Goal: Task Accomplishment & Management: Use online tool/utility

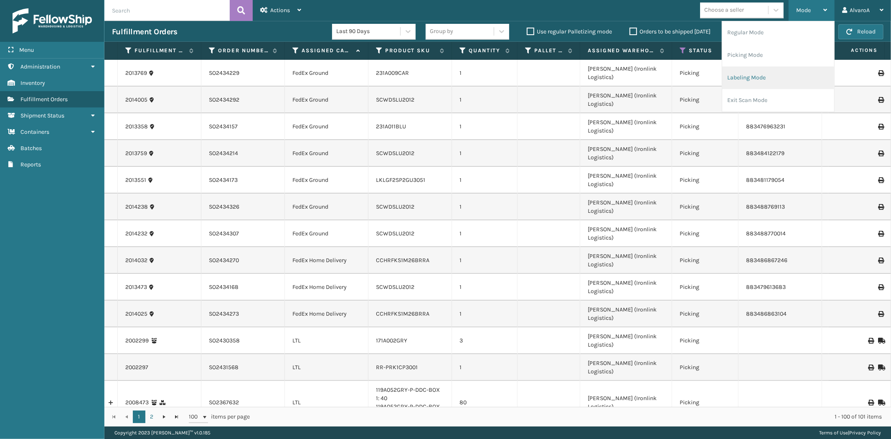
click at [746, 81] on li "Labeling Mode" at bounding box center [778, 77] width 112 height 23
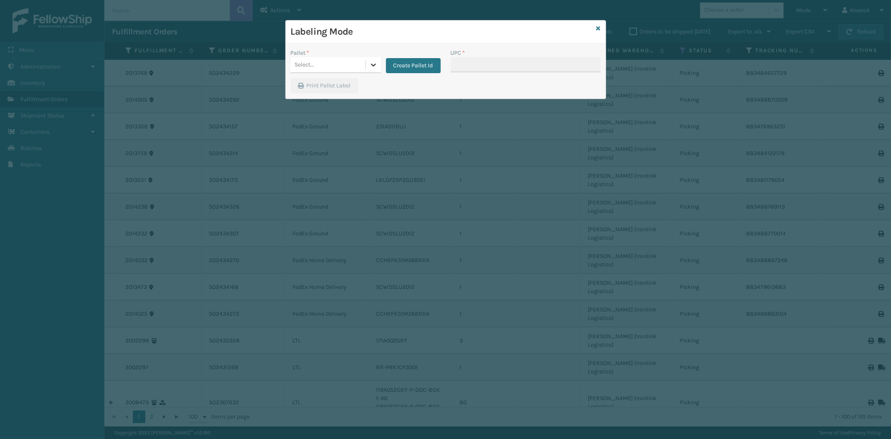
click at [370, 63] on icon at bounding box center [373, 65] width 8 height 8
click at [415, 67] on button "Create Pallet Id" at bounding box center [413, 65] width 55 height 15
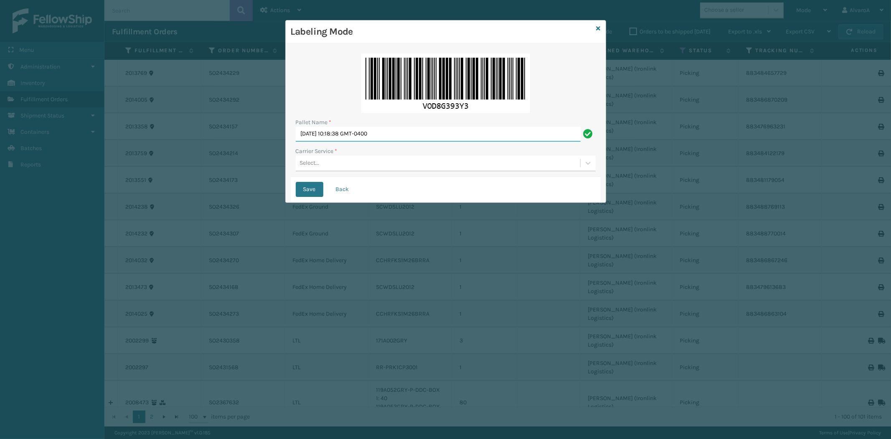
drag, startPoint x: 410, startPoint y: 135, endPoint x: 53, endPoint y: 185, distance: 360.1
click at [61, 184] on div "Labeling Mode Pallet Name * [DATE] 10:18:38 GMT-0400 Carrier Service * Select..…" at bounding box center [445, 219] width 891 height 439
type input "L"
type input "LPN 496019 #1"
drag, startPoint x: 326, startPoint y: 157, endPoint x: 323, endPoint y: 171, distance: 14.1
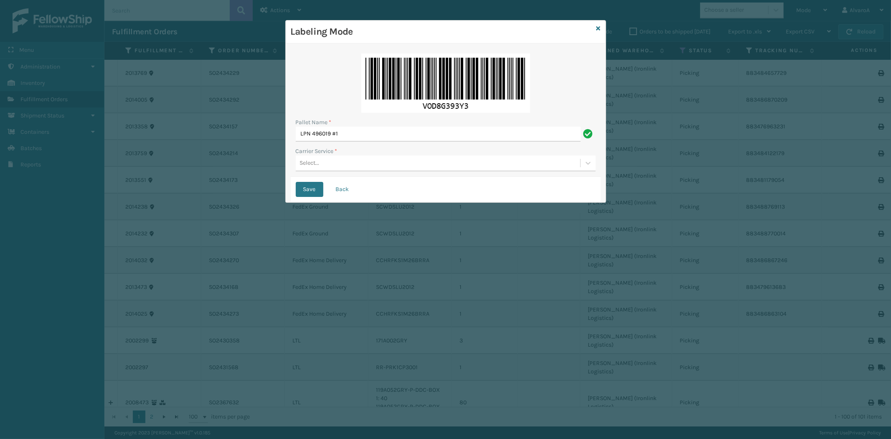
click at [326, 157] on div "Select..." at bounding box center [438, 163] width 284 height 14
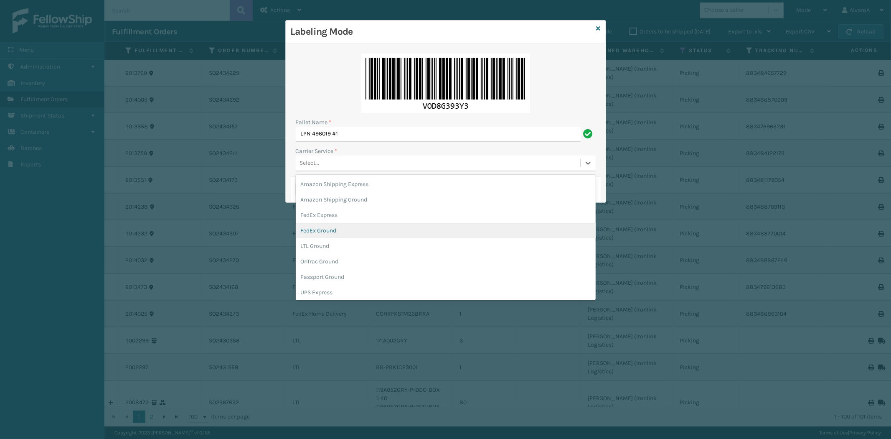
click at [328, 235] on div "FedEx Ground" at bounding box center [446, 230] width 300 height 15
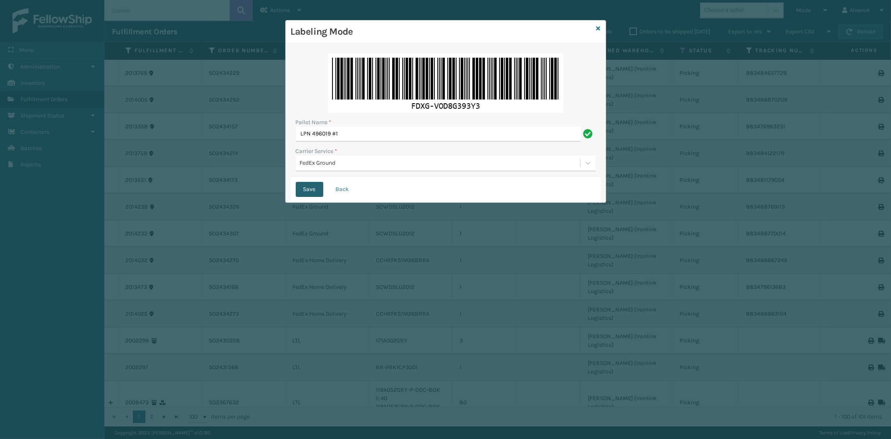
click at [311, 190] on button "Save" at bounding box center [310, 189] width 28 height 15
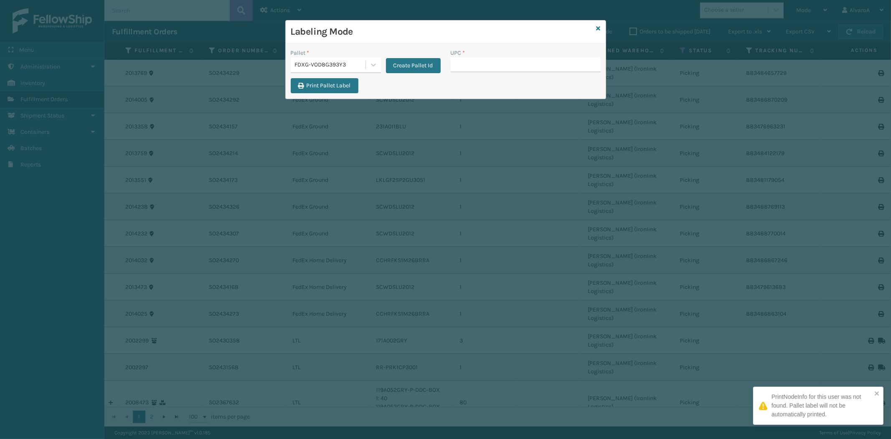
click at [496, 63] on input "UPC *" at bounding box center [526, 64] width 150 height 15
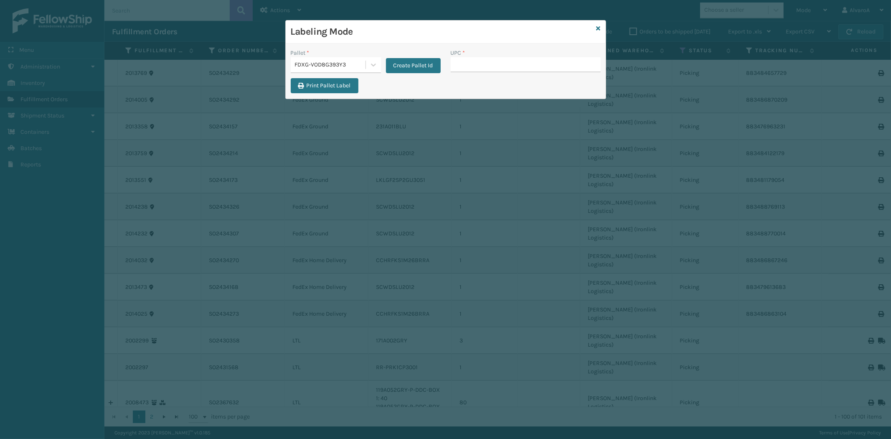
click at [469, 61] on input "UPC *" at bounding box center [526, 64] width 150 height 15
type input "LKLGF2SP2GU3051"
click at [486, 64] on input "UPC *" at bounding box center [526, 64] width 150 height 15
click at [482, 67] on input "UPC *" at bounding box center [526, 64] width 150 height 15
type input "SCWDSLU2012"
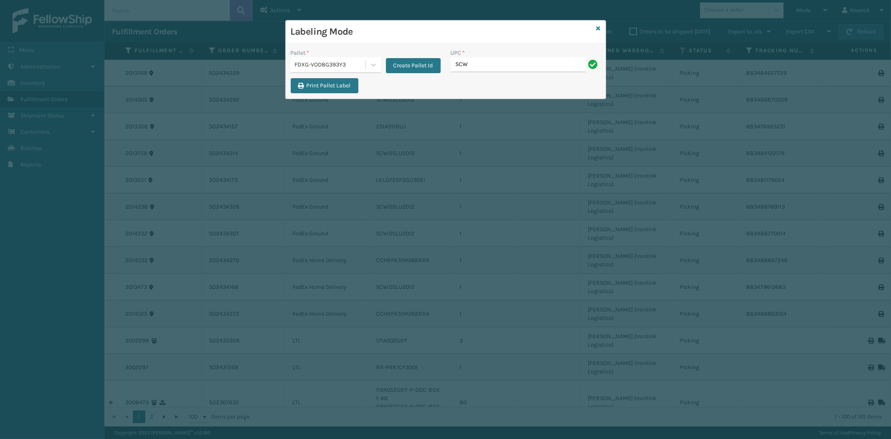
type input "SCWDSLU2012"
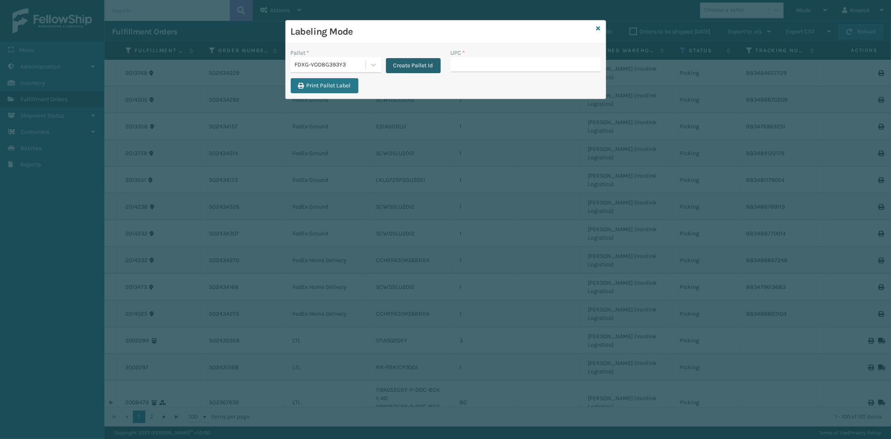
click at [412, 70] on button "Create Pallet Id" at bounding box center [413, 65] width 55 height 15
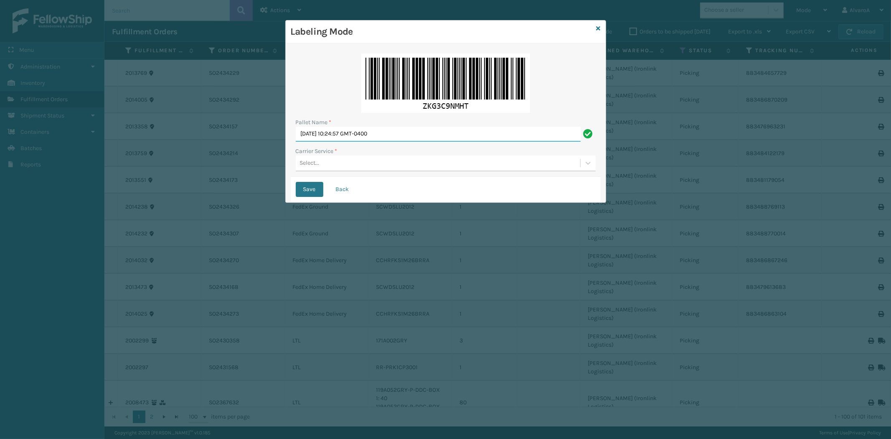
drag, startPoint x: 412, startPoint y: 129, endPoint x: 288, endPoint y: 139, distance: 124.0
click at [288, 139] on div "Pallet Name * [DATE] 10:24:57 GMT-0400 Carrier Service * Select... Save Back" at bounding box center [446, 122] width 320 height 159
type input "LPN 496021 #1"
click at [303, 150] on label "Carrier Service *" at bounding box center [317, 151] width 42 height 9
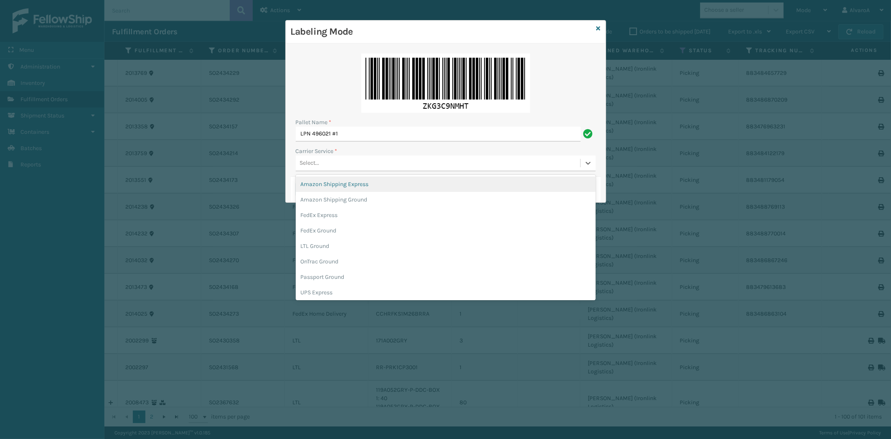
click at [304, 159] on div "Select..." at bounding box center [438, 163] width 284 height 14
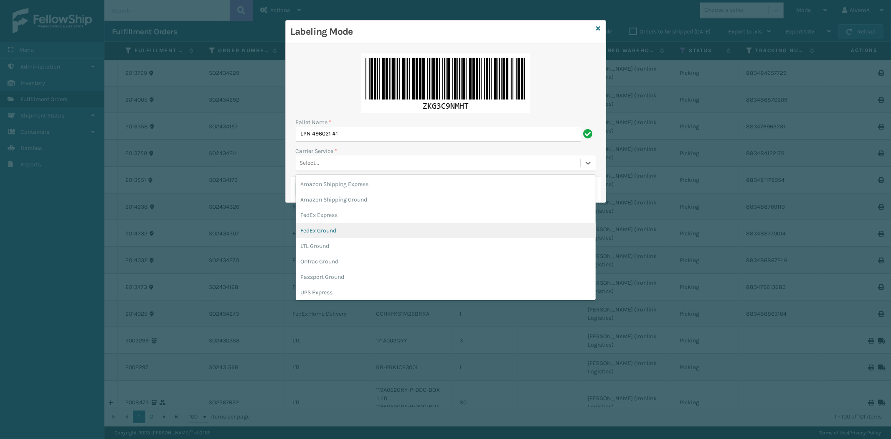
click at [334, 235] on div "FedEx Ground" at bounding box center [446, 230] width 300 height 15
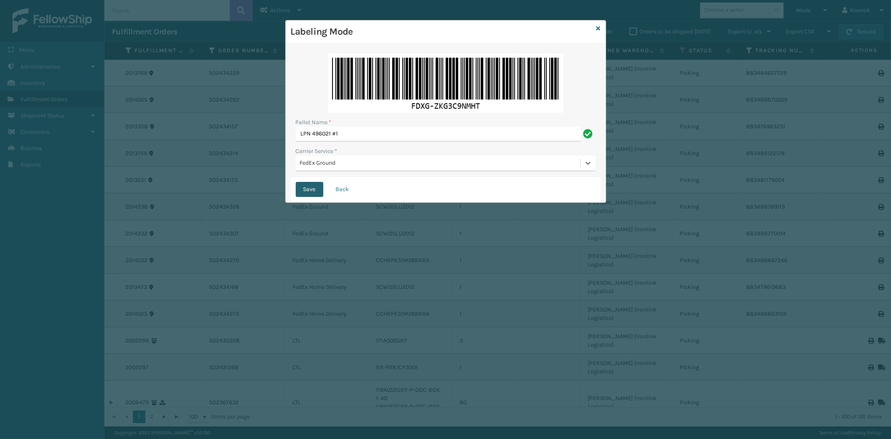
click at [313, 190] on button "Save" at bounding box center [310, 189] width 28 height 15
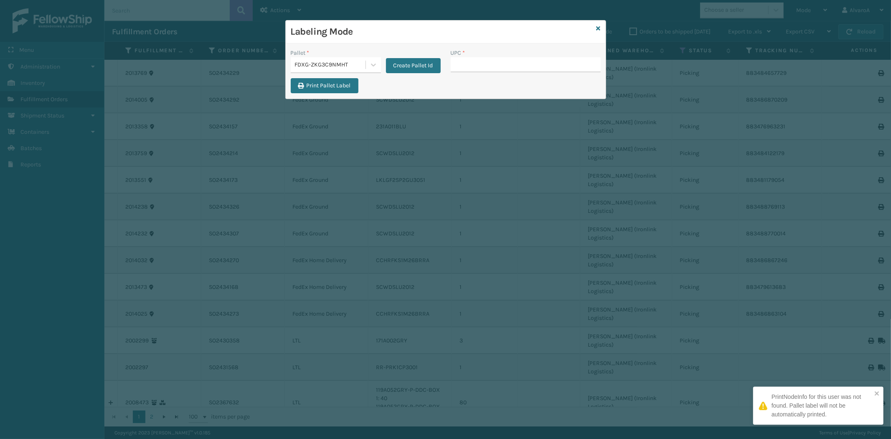
click at [470, 67] on input "UPC *" at bounding box center [526, 64] width 150 height 15
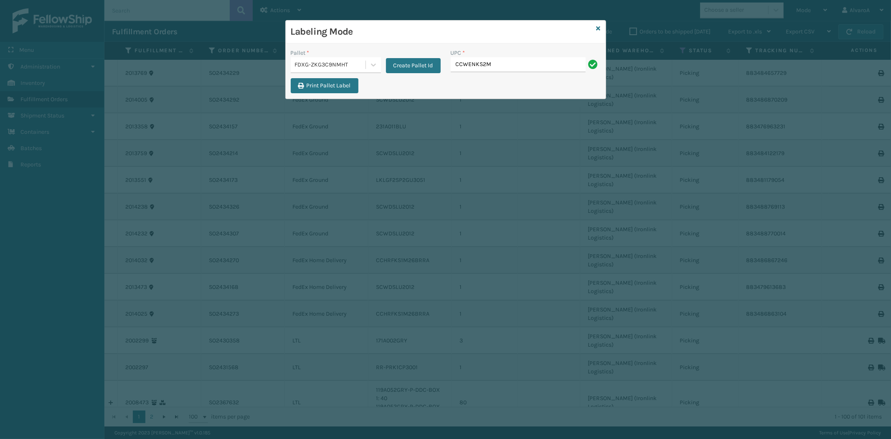
type input "CCWENKS2M26DGRA"
click at [414, 73] on button "Create Pallet Id" at bounding box center [413, 65] width 55 height 15
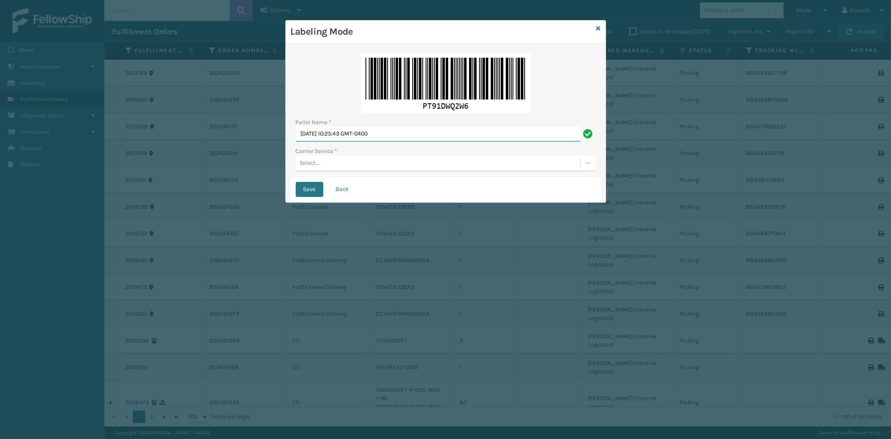
drag, startPoint x: 415, startPoint y: 138, endPoint x: 260, endPoint y: 157, distance: 155.7
click at [260, 157] on div "Labeling Mode Pallet Name * [DATE] 10:25:43 GMT-0400 Carrier Service * Select..…" at bounding box center [445, 219] width 891 height 439
type input "LPN 496022 #1"
click at [297, 166] on div "Select..." at bounding box center [438, 163] width 284 height 14
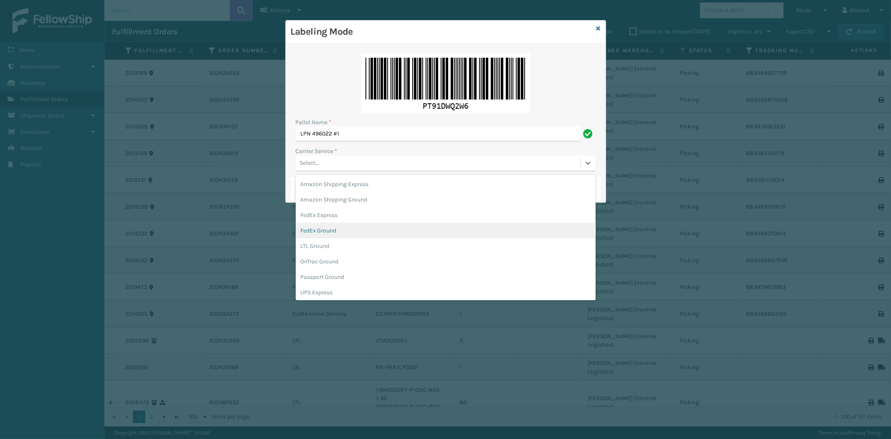
click at [319, 229] on div "FedEx Ground" at bounding box center [446, 230] width 300 height 15
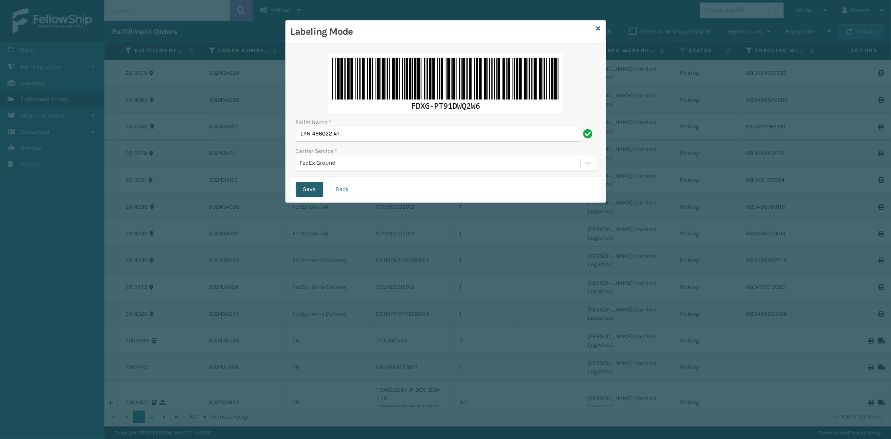
click at [303, 185] on button "Save" at bounding box center [310, 189] width 28 height 15
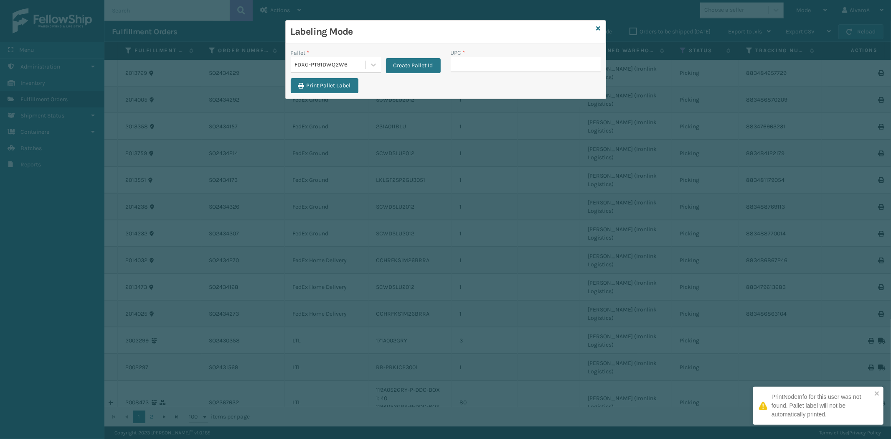
click at [460, 58] on input "UPC *" at bounding box center [526, 64] width 150 height 15
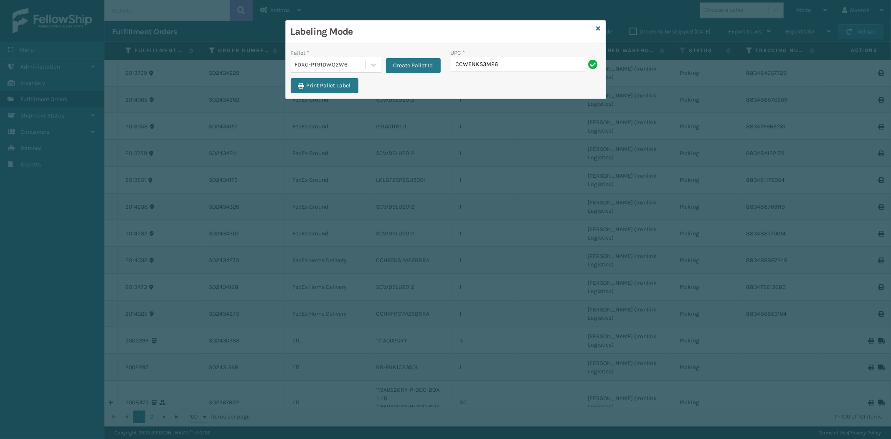
type input "CCWENKS3M26DGRA"
click at [599, 28] on icon at bounding box center [598, 28] width 4 height 6
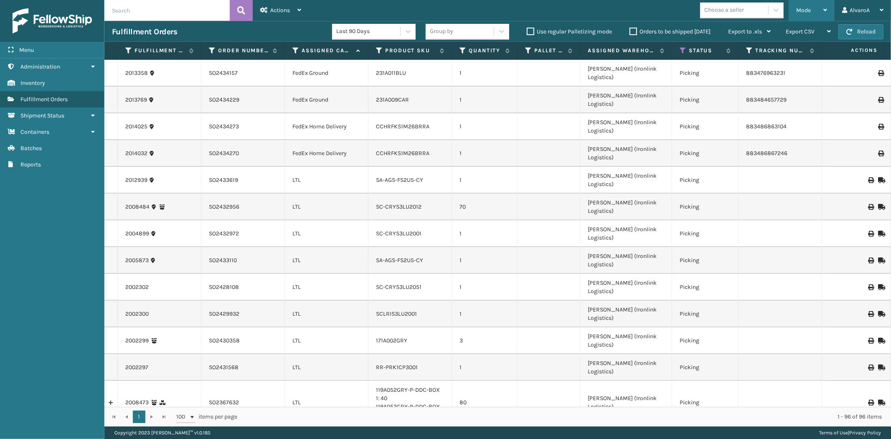
drag, startPoint x: 792, startPoint y: 7, endPoint x: 789, endPoint y: 14, distance: 7.3
click at [793, 7] on div "Mode Regular Mode Picking Mode Labeling Mode Exit Scan Mode" at bounding box center [812, 10] width 46 height 21
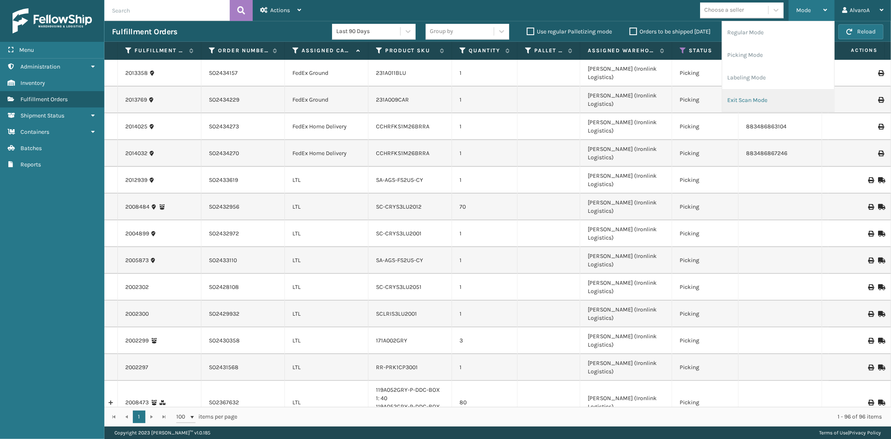
click at [752, 103] on li "Exit Scan Mode" at bounding box center [778, 100] width 112 height 23
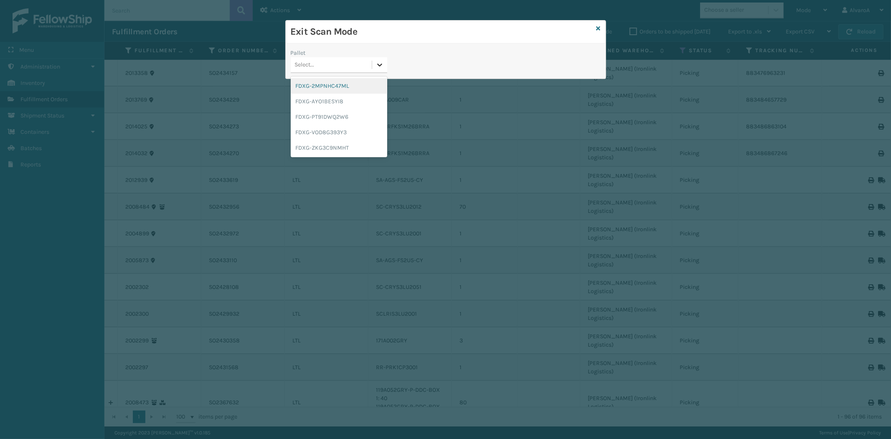
click at [381, 69] on icon at bounding box center [379, 65] width 8 height 8
click at [329, 133] on div "FDXG-VOD8G393Y3" at bounding box center [339, 131] width 96 height 15
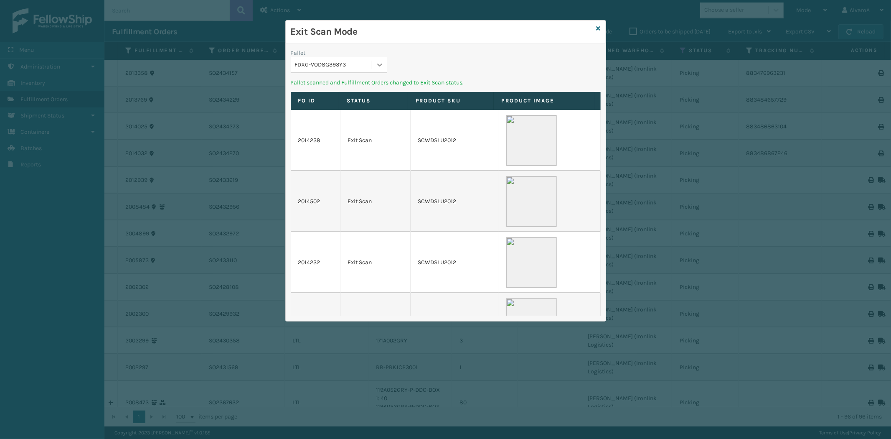
drag, startPoint x: 368, startPoint y: 55, endPoint x: 376, endPoint y: 69, distance: 16.1
click at [371, 60] on div "Pallet FDXG-VOD8G393Y3" at bounding box center [339, 60] width 96 height 25
click at [376, 69] on icon at bounding box center [379, 65] width 8 height 8
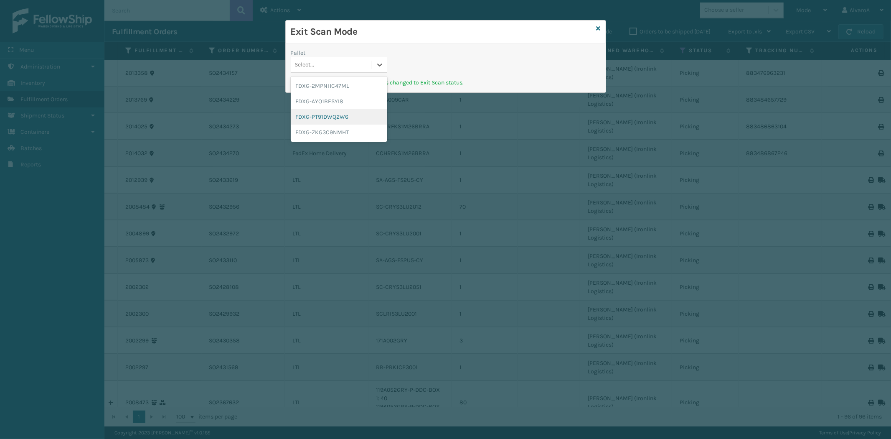
drag, startPoint x: 331, startPoint y: 117, endPoint x: 348, endPoint y: 98, distance: 25.5
click at [332, 117] on div "FDXG-PT91DWQ2W6" at bounding box center [339, 116] width 96 height 15
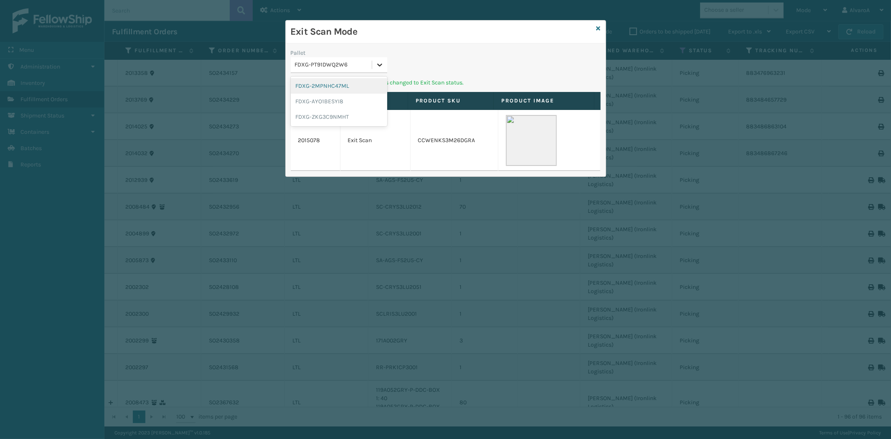
click at [387, 61] on div at bounding box center [379, 64] width 15 height 15
click at [335, 110] on div "FDXG-ZKG3C9NMHT" at bounding box center [339, 116] width 96 height 15
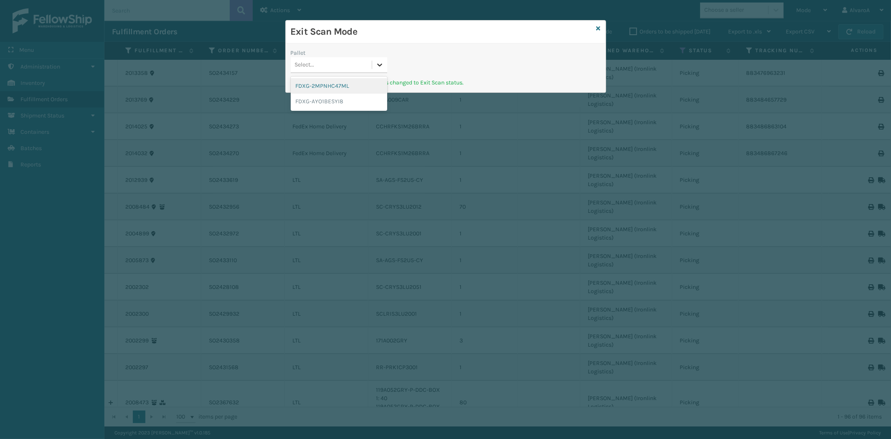
click at [385, 65] on div at bounding box center [379, 64] width 15 height 15
click at [598, 26] on icon at bounding box center [598, 28] width 4 height 6
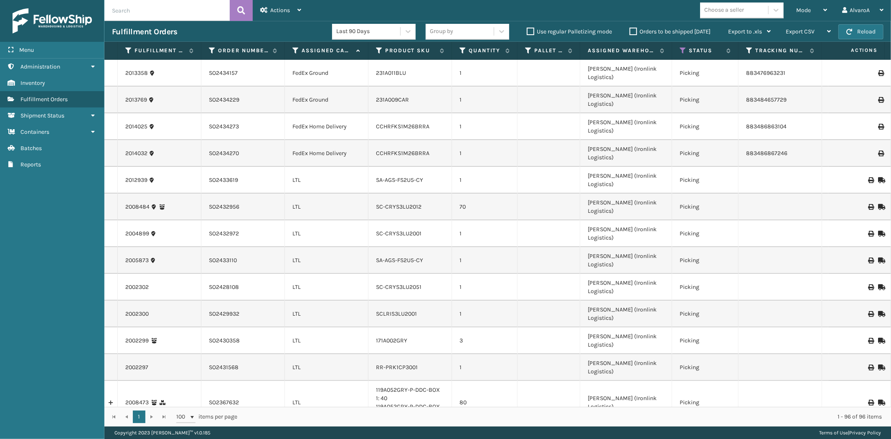
click at [630, 30] on label "Orders to be shipped [DATE]" at bounding box center [669, 31] width 81 height 7
click at [630, 30] on input "Orders to be shipped [DATE]" at bounding box center [629, 29] width 0 height 5
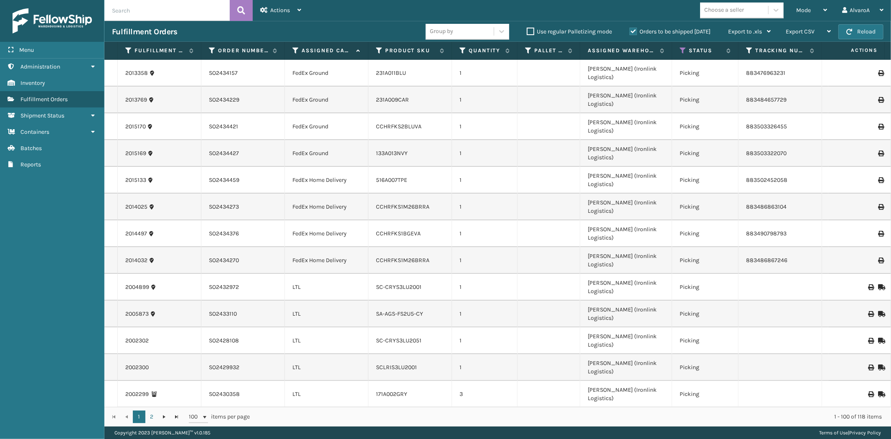
click at [630, 30] on label "Orders to be shipped [DATE]" at bounding box center [669, 31] width 81 height 7
click at [630, 30] on input "Orders to be shipped [DATE]" at bounding box center [629, 29] width 0 height 5
copy tr "SO2434157"
drag, startPoint x: 245, startPoint y: 68, endPoint x: 200, endPoint y: 73, distance: 45.4
click at [200, 73] on tr "2013358 SO2434157 FedEx Ground 231A011BLU 1 [PERSON_NAME] (Ironlink Logistics) …" at bounding box center [703, 73] width 1198 height 27
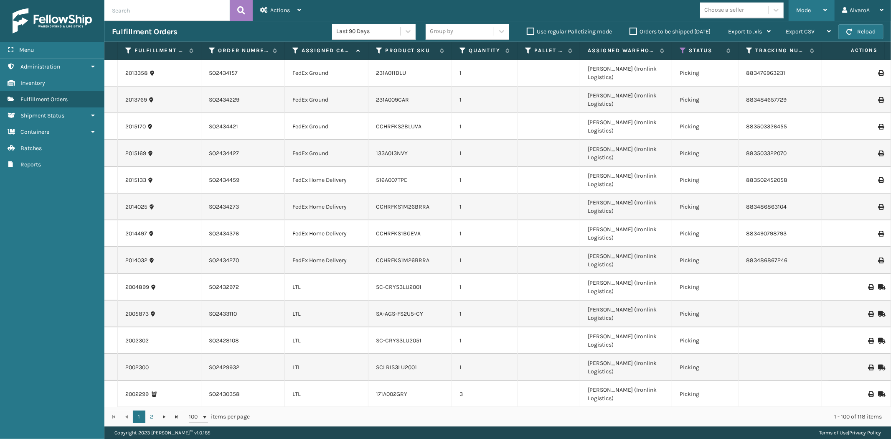
click at [811, 9] on div "Mode" at bounding box center [811, 10] width 31 height 21
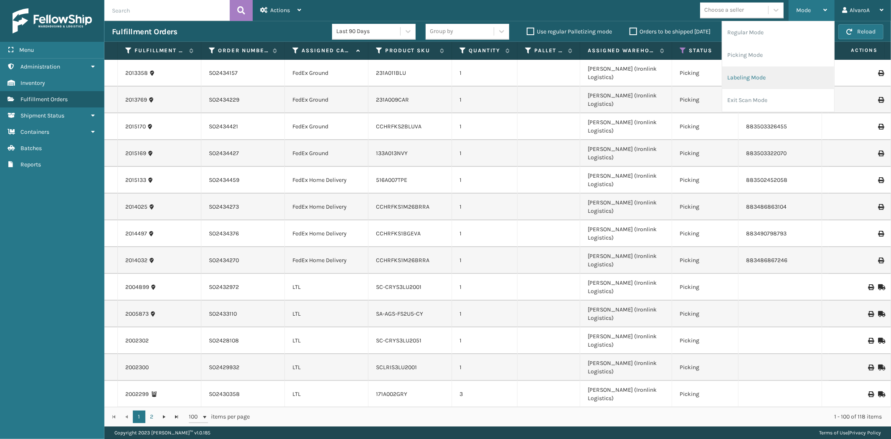
click at [739, 81] on li "Labeling Mode" at bounding box center [778, 77] width 112 height 23
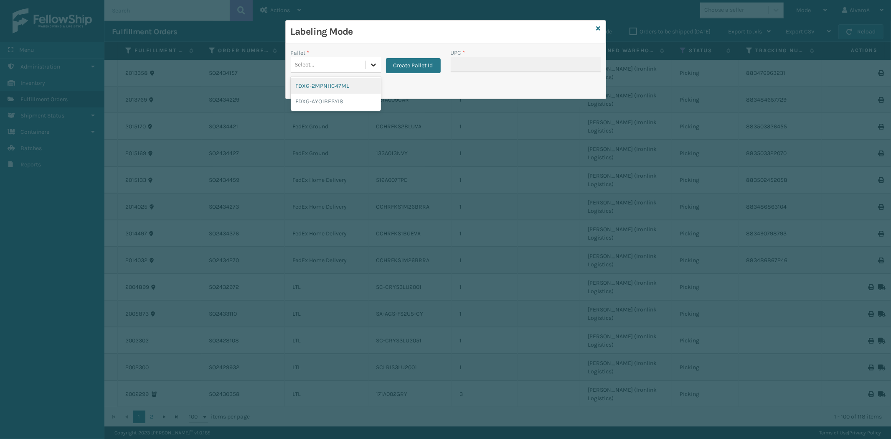
click at [373, 61] on icon at bounding box center [373, 65] width 8 height 8
click at [380, 197] on div "Labeling Mode Pallet * option FDXG-2MPNHC47ML focused, 1 of 2. 2 results availa…" at bounding box center [445, 219] width 891 height 439
click at [419, 61] on button "Create Pallet Id" at bounding box center [413, 65] width 55 height 15
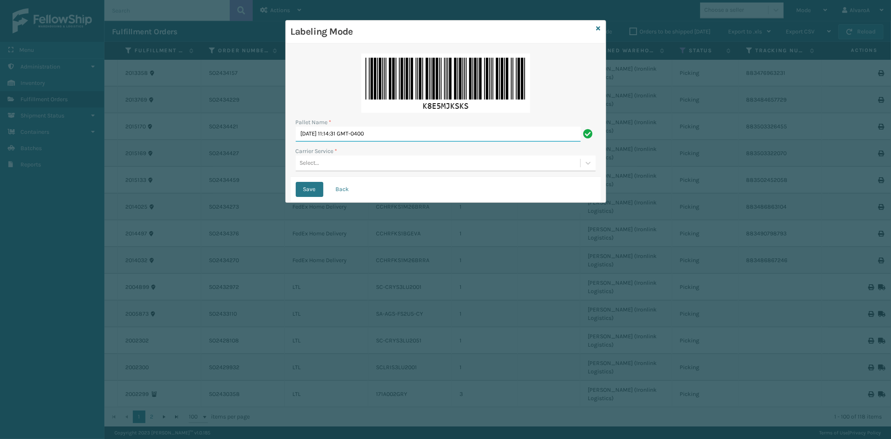
drag, startPoint x: 396, startPoint y: 134, endPoint x: 233, endPoint y: 182, distance: 170.2
click at [234, 182] on div "Labeling Mode Pallet Name * [DATE] 11:14:31 GMT-0400 Carrier Service * Select..…" at bounding box center [445, 219] width 891 height 439
type input "l"
type input "LPN 496020 #1"
click at [330, 162] on div "Select..." at bounding box center [438, 163] width 284 height 14
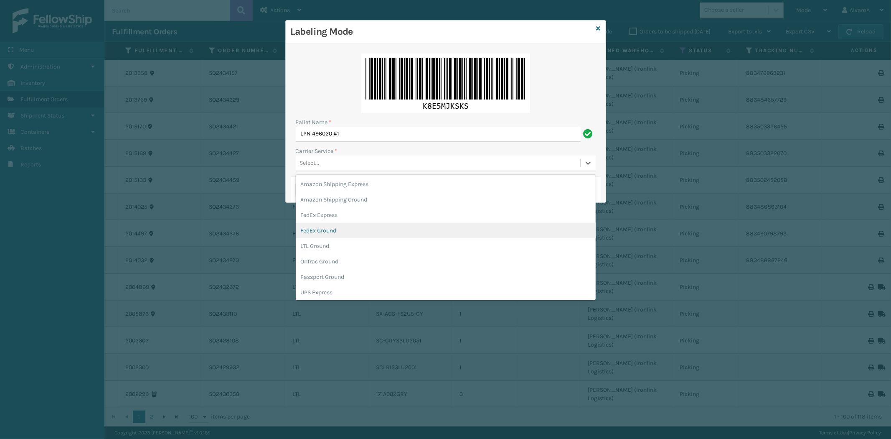
click at [344, 237] on div "FedEx Ground" at bounding box center [446, 230] width 300 height 15
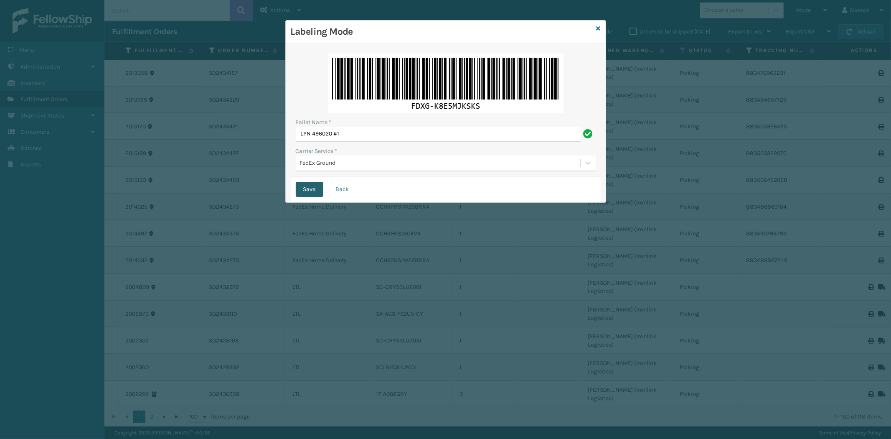
click at [301, 188] on button "Save" at bounding box center [310, 189] width 28 height 15
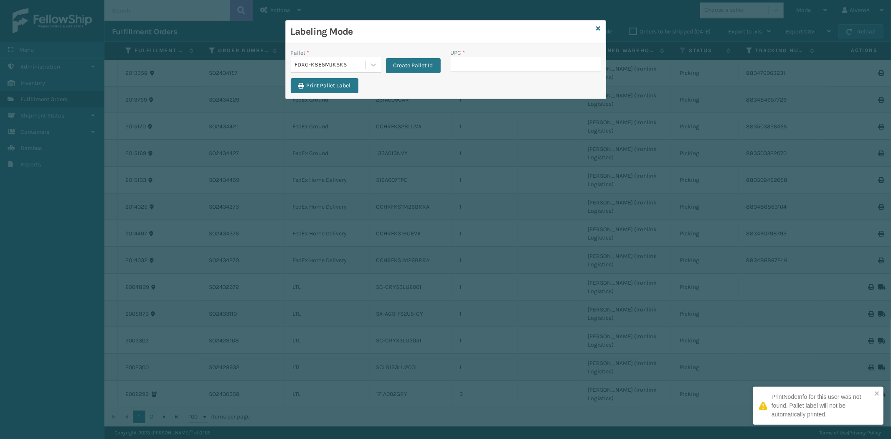
click at [464, 65] on input "UPC *" at bounding box center [526, 64] width 150 height 15
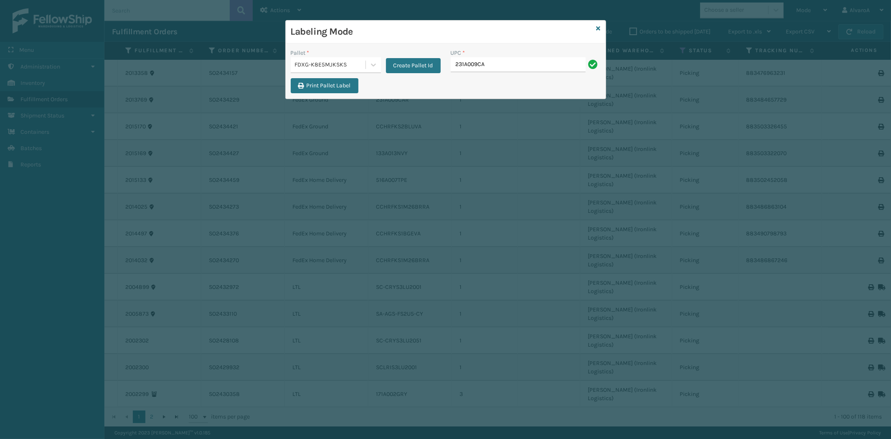
type input "231A009CAR"
type input "231a011blu"
type input "CCHRFKS1BGEVA"
type input "CCHRFKS1M26BRRA"
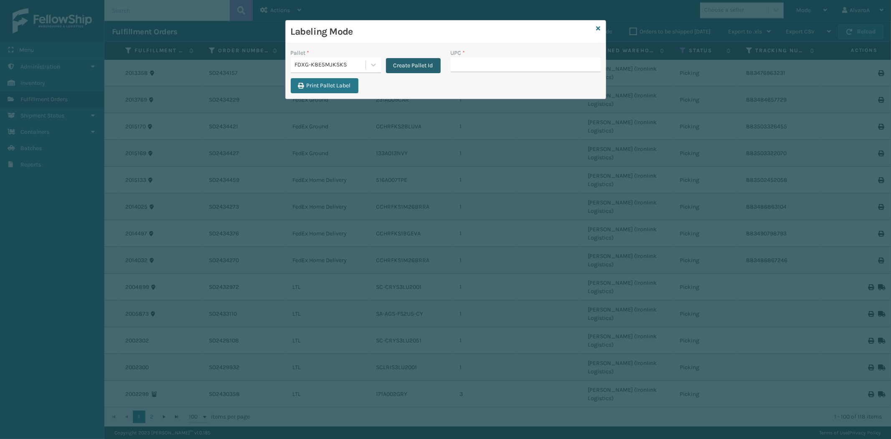
click at [407, 68] on button "Create Pallet Id" at bounding box center [413, 65] width 55 height 15
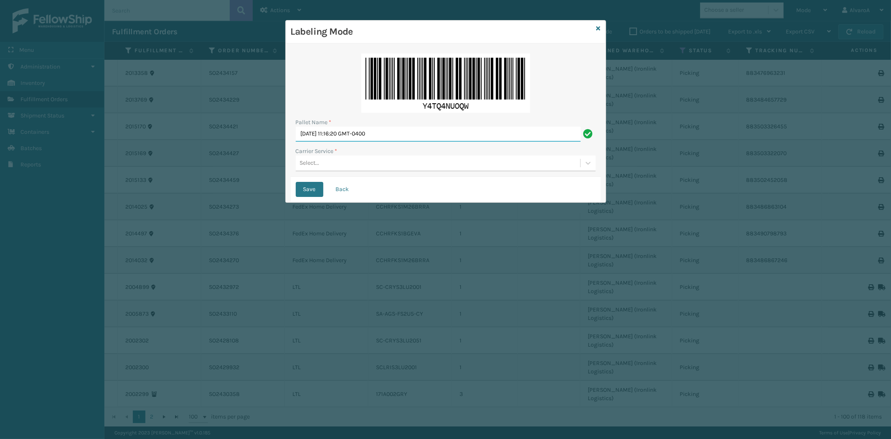
drag, startPoint x: 408, startPoint y: 131, endPoint x: 230, endPoint y: 165, distance: 181.9
click at [230, 165] on div "Labeling Mode Pallet Name * [DATE] 11:16:20 GMT-0400 Carrier Service * Select..…" at bounding box center [445, 219] width 891 height 439
type input "LPN 496103 #1"
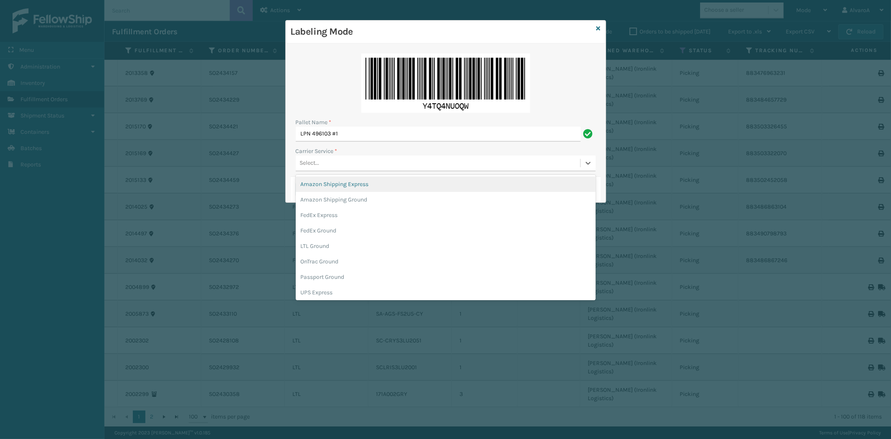
drag, startPoint x: 332, startPoint y: 159, endPoint x: 331, endPoint y: 176, distance: 17.2
click at [332, 159] on div "Select..." at bounding box center [438, 163] width 284 height 14
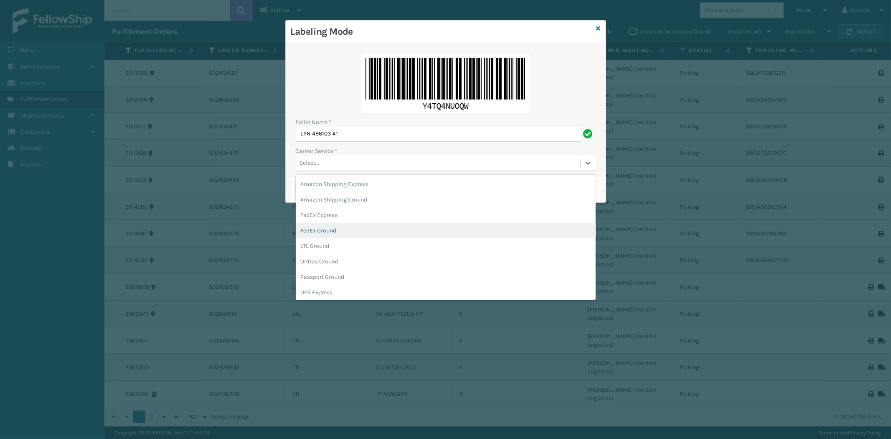
click at [327, 230] on div "FedEx Ground" at bounding box center [446, 230] width 300 height 15
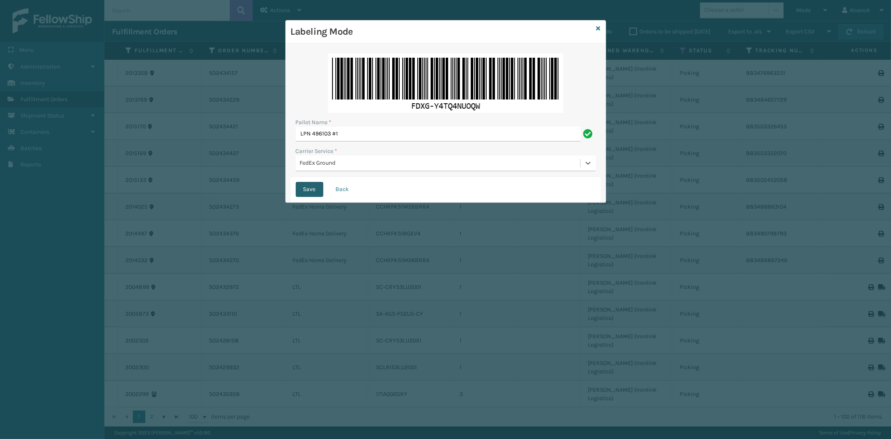
click at [311, 186] on button "Save" at bounding box center [310, 189] width 28 height 15
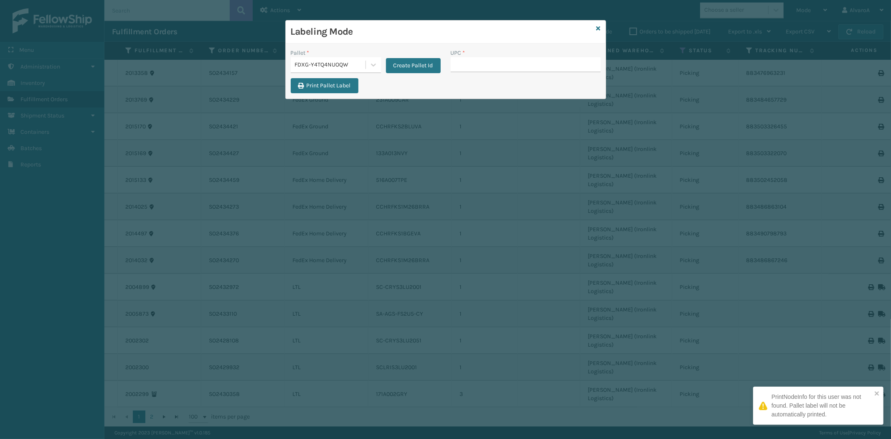
click at [499, 59] on input "UPC *" at bounding box center [526, 64] width 150 height 15
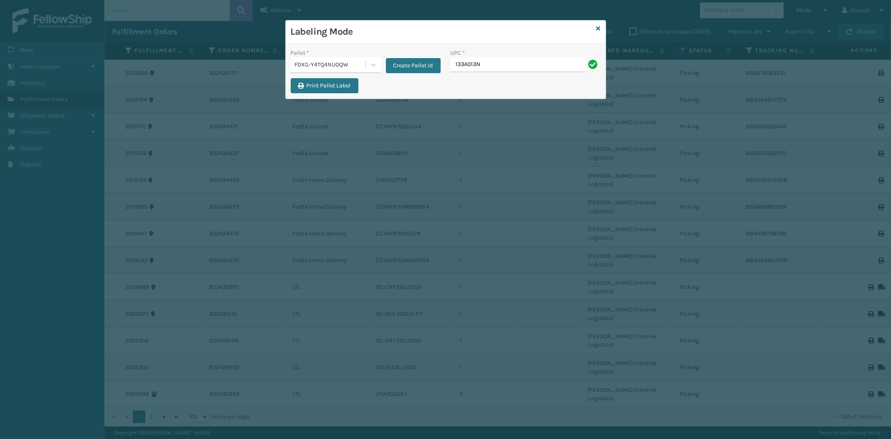
type input "133A013NVY"
type input "516A007TPE"
type input "CCHRFKS2BLUVA"
click at [596, 28] on icon at bounding box center [598, 28] width 4 height 6
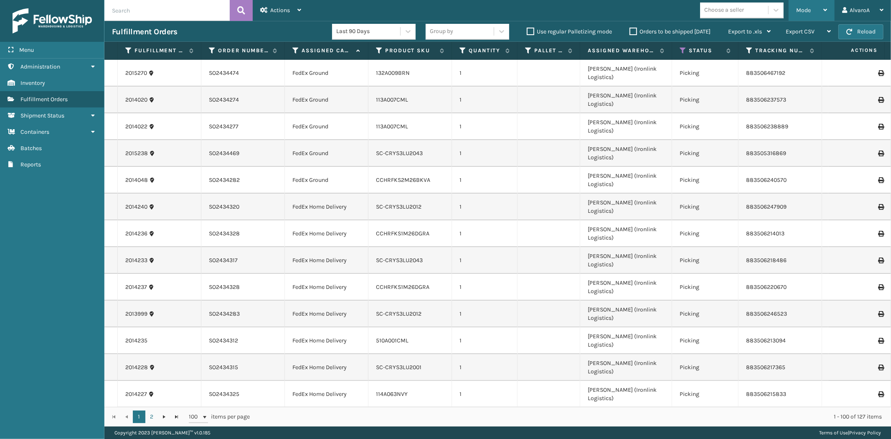
click at [805, 11] on span "Mode" at bounding box center [803, 10] width 15 height 7
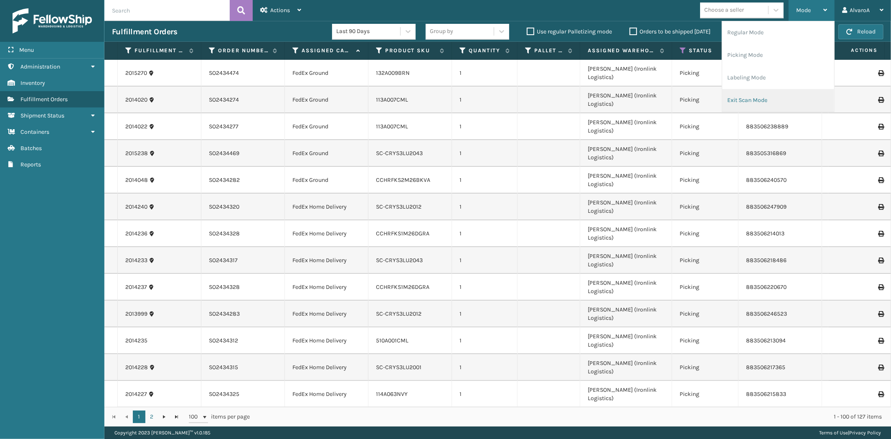
click at [740, 99] on li "Exit Scan Mode" at bounding box center [778, 100] width 112 height 23
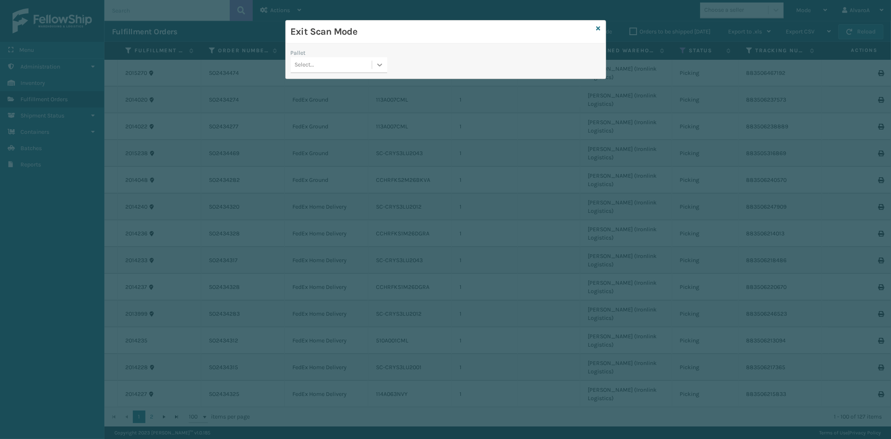
click at [373, 67] on div at bounding box center [379, 64] width 15 height 15
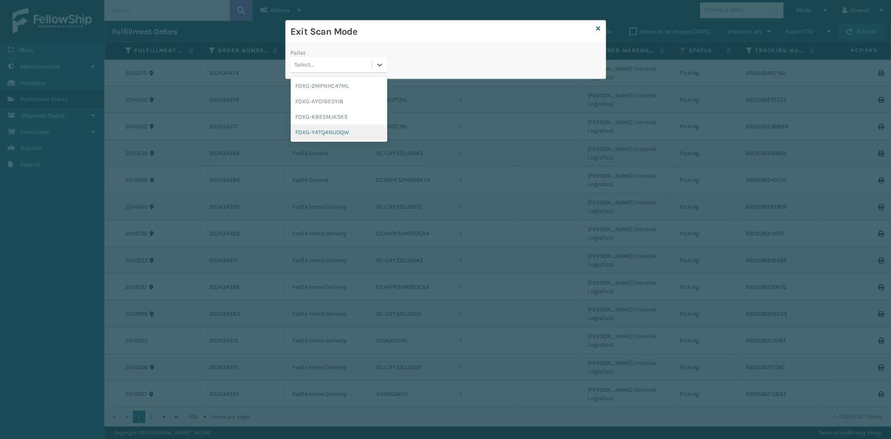
click at [321, 134] on div "FDXG-Y4TQ4NUOQW" at bounding box center [339, 131] width 96 height 15
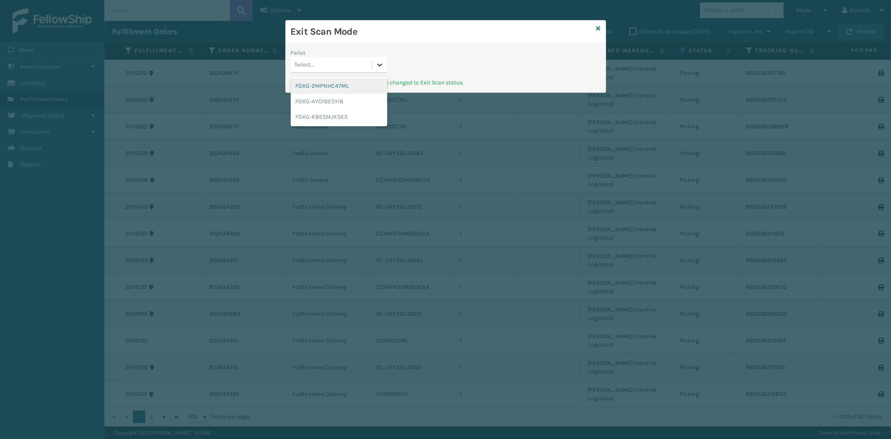
click at [382, 62] on icon at bounding box center [379, 65] width 8 height 8
click at [327, 118] on div "FDXG-K8E5MJKSKS" at bounding box center [339, 116] width 96 height 15
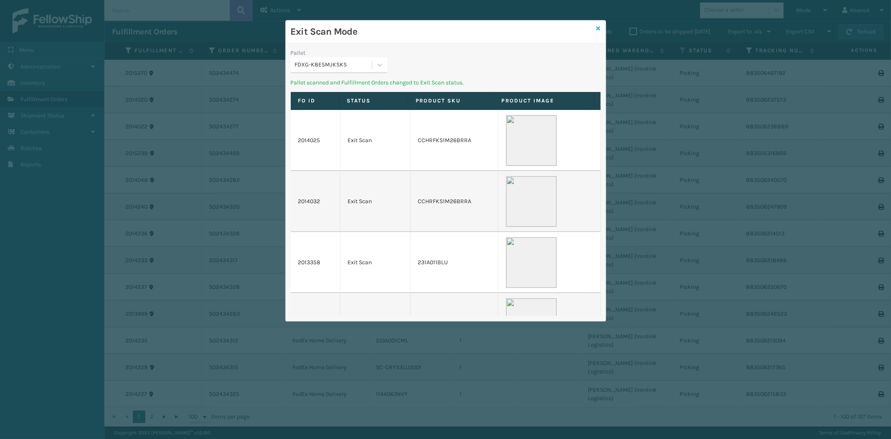
click at [599, 27] on icon at bounding box center [598, 28] width 4 height 6
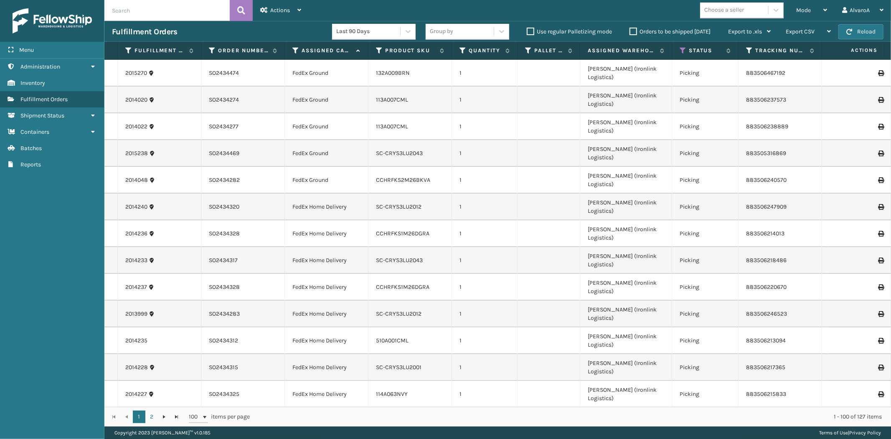
click at [629, 29] on label "Orders to be shipped [DATE]" at bounding box center [669, 31] width 81 height 7
click at [629, 29] on input "Orders to be shipped [DATE]" at bounding box center [629, 29] width 0 height 5
click at [631, 29] on label "Orders to be shipped [DATE]" at bounding box center [669, 31] width 81 height 7
click at [635, 30] on label "Orders to be shipped [DATE]" at bounding box center [669, 31] width 81 height 7
click at [630, 30] on input "Orders to be shipped [DATE]" at bounding box center [629, 29] width 0 height 5
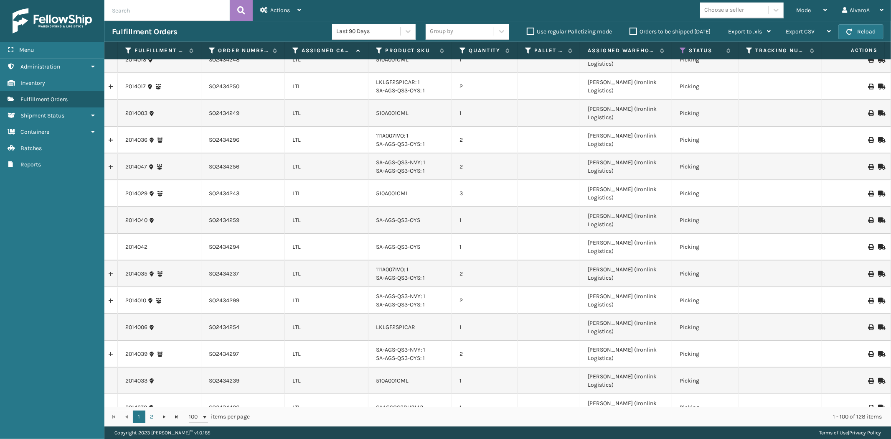
scroll to position [1755, 0]
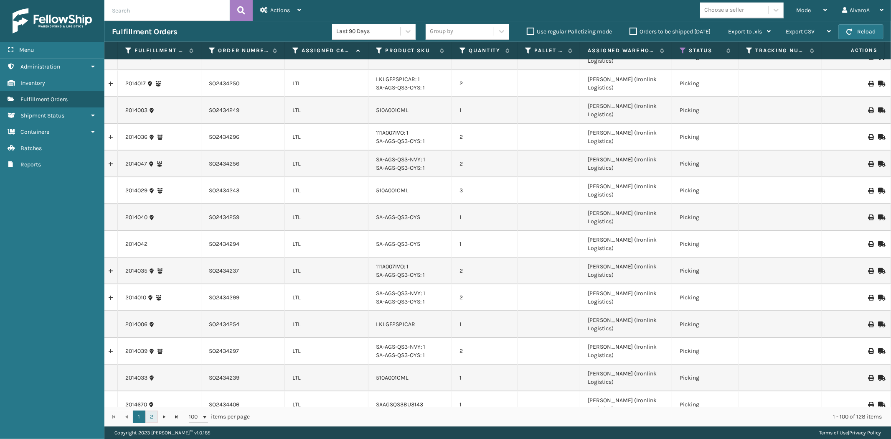
click at [148, 418] on link "2" at bounding box center [151, 416] width 13 height 13
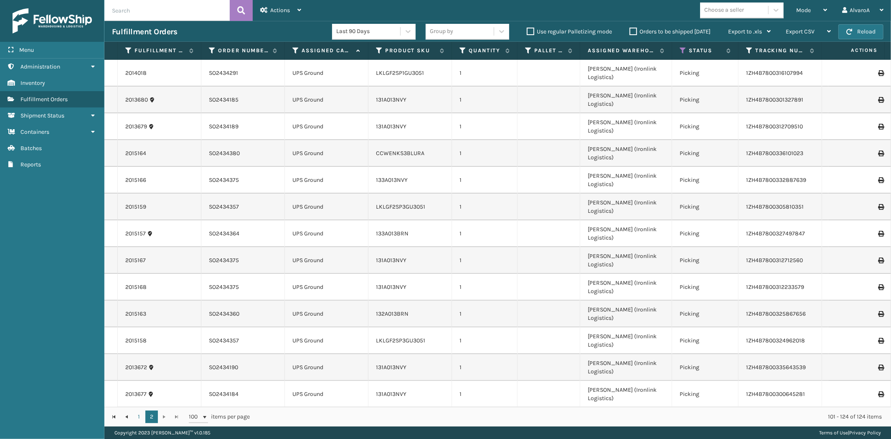
scroll to position [101, 0]
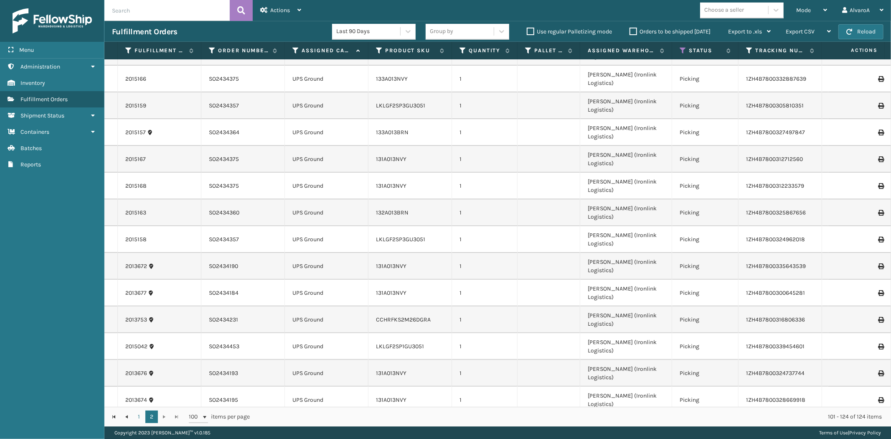
copy tr "CCHRFKS3M26DGRA"
drag, startPoint x: 435, startPoint y: 370, endPoint x: 366, endPoint y: 379, distance: 69.9
click at [824, 16] on div "Mode" at bounding box center [811, 10] width 31 height 21
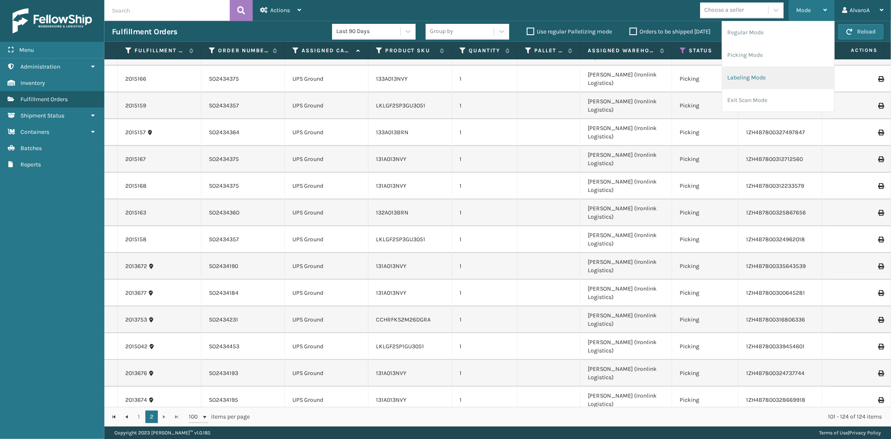
click at [775, 78] on li "Labeling Mode" at bounding box center [778, 77] width 112 height 23
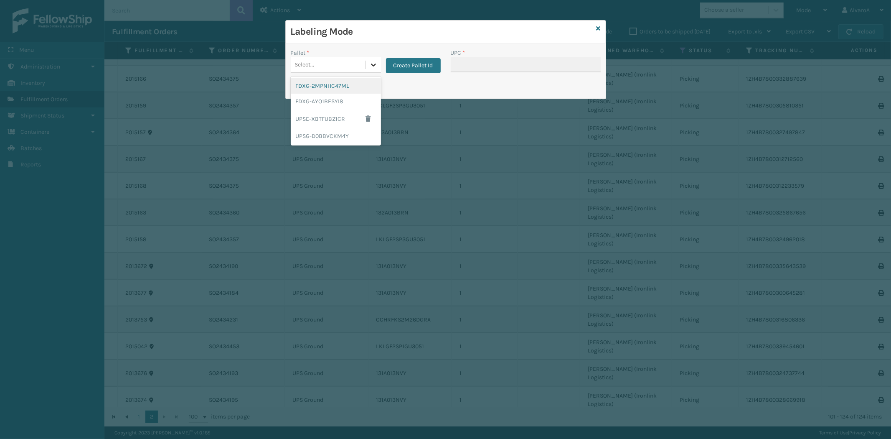
click at [376, 71] on div at bounding box center [373, 64] width 15 height 15
click at [319, 141] on div "UPSG-D0BBVCKM4Y" at bounding box center [336, 135] width 90 height 15
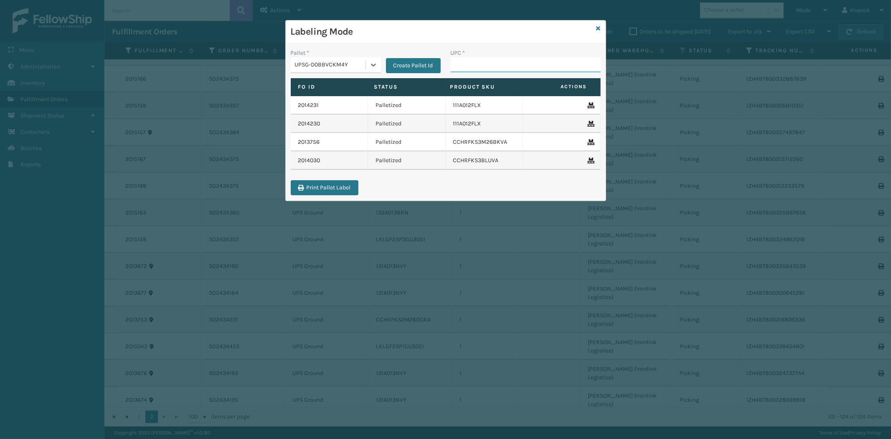
click at [494, 61] on input "UPC *" at bounding box center [526, 64] width 150 height 15
paste input "CCHRFKS3M26DGRA"
type input "CCHRFKS3M26DGRA"
click at [600, 28] on div "Labeling Mode" at bounding box center [446, 31] width 320 height 23
click at [599, 28] on icon at bounding box center [598, 28] width 4 height 6
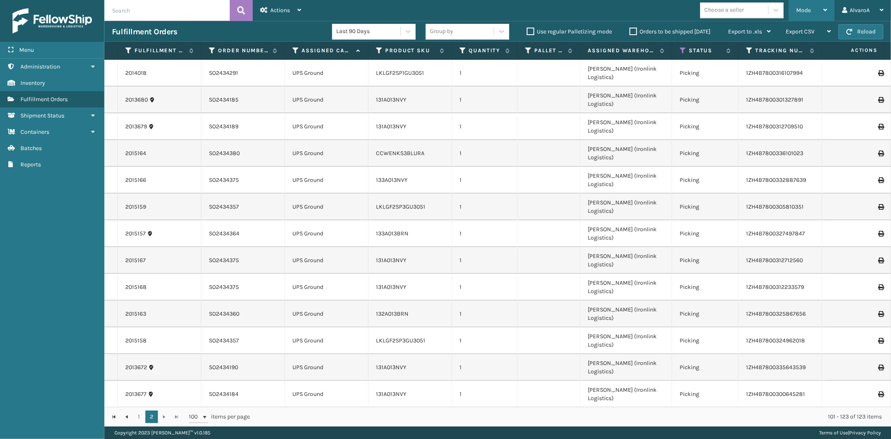
drag, startPoint x: 800, startPoint y: 8, endPoint x: 795, endPoint y: 18, distance: 12.0
click at [801, 8] on span "Mode" at bounding box center [803, 10] width 15 height 7
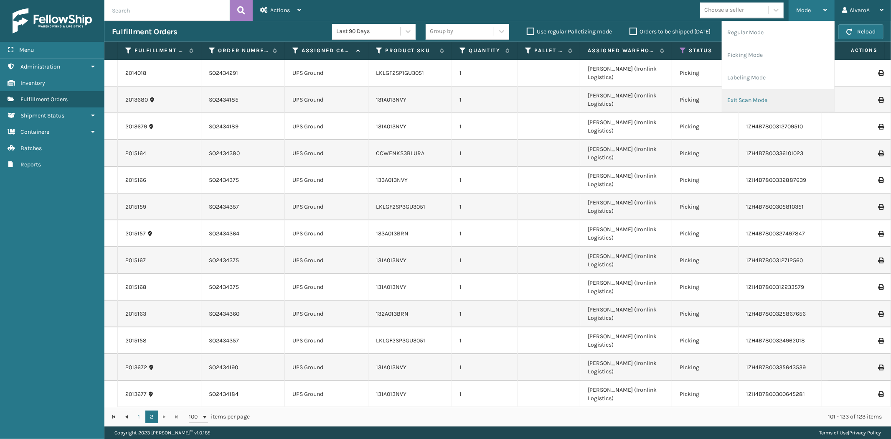
click at [743, 96] on li "Exit Scan Mode" at bounding box center [778, 100] width 112 height 23
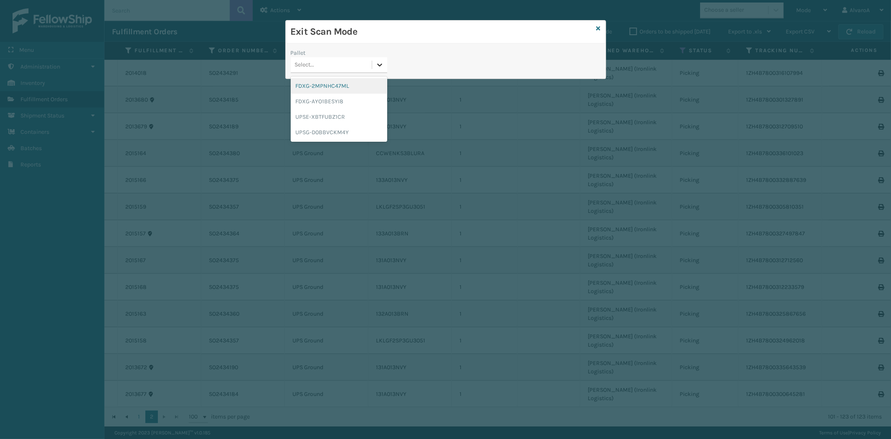
click at [377, 66] on icon at bounding box center [379, 65] width 8 height 8
drag, startPoint x: 307, startPoint y: 132, endPoint x: 308, endPoint y: 127, distance: 5.9
click at [308, 127] on div "UPSG-D0BBVCKM4Y" at bounding box center [339, 131] width 96 height 15
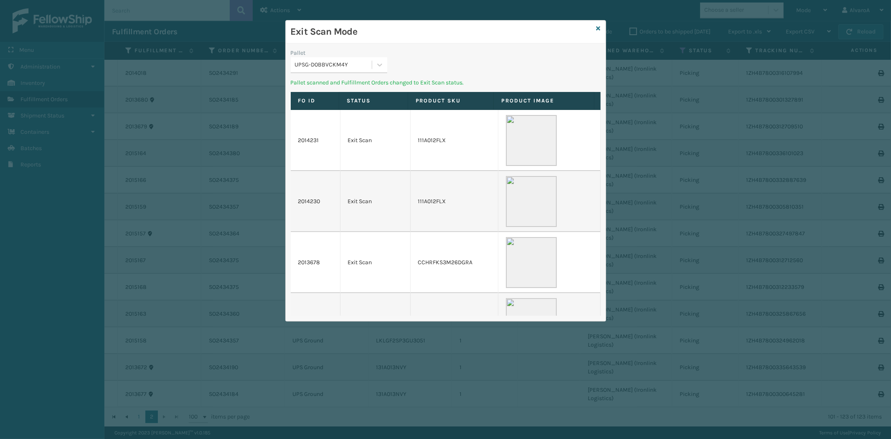
scroll to position [48, 0]
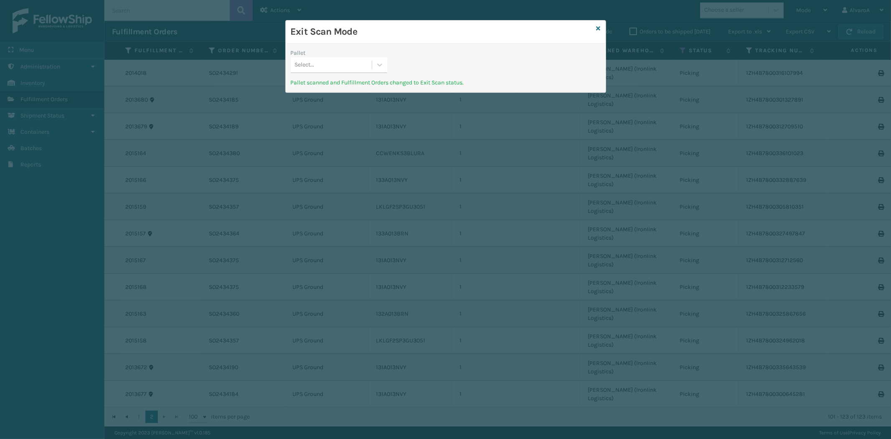
click at [600, 28] on div "Exit Scan Mode" at bounding box center [446, 31] width 320 height 23
click at [599, 28] on icon at bounding box center [598, 28] width 4 height 6
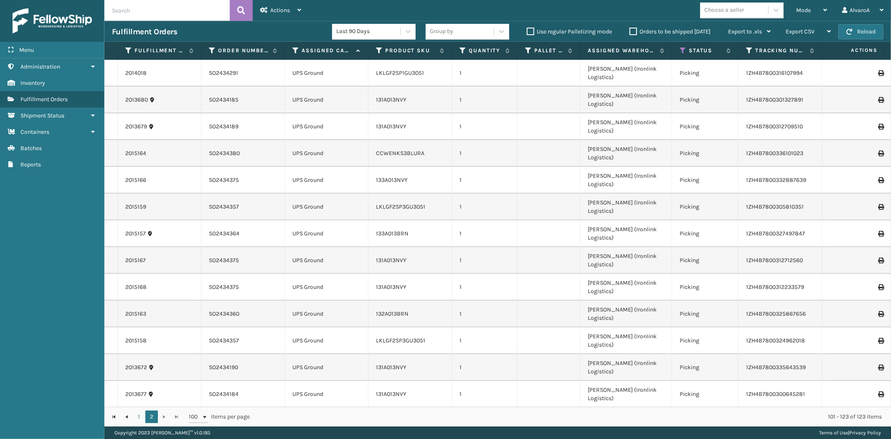
click at [534, 35] on div "Use regular Palletizing mode" at bounding box center [570, 32] width 103 height 10
click at [532, 33] on label "Use regular Palletizing mode" at bounding box center [569, 31] width 85 height 7
click at [527, 32] on input "Use regular Palletizing mode" at bounding box center [527, 29] width 0 height 5
click at [790, 13] on div "Mode Regular Mode Picking Mode Labeling Mode Palletizing Mode Exit Scan Mode" at bounding box center [812, 10] width 46 height 21
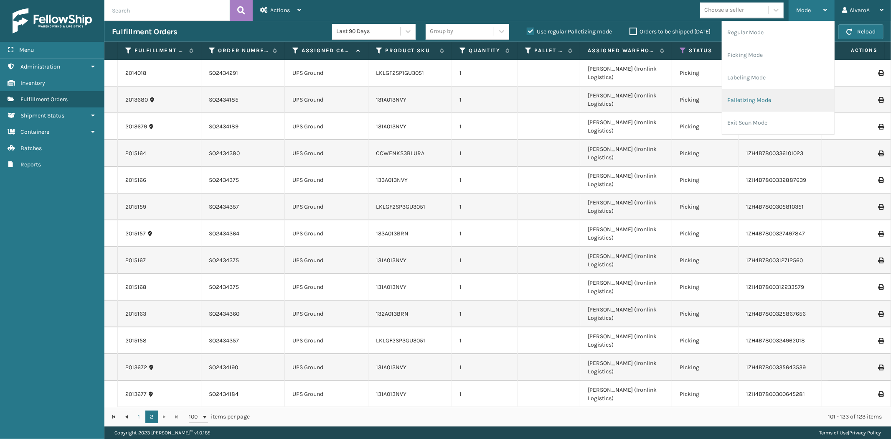
click at [755, 92] on li "Palletizing Mode" at bounding box center [778, 100] width 112 height 23
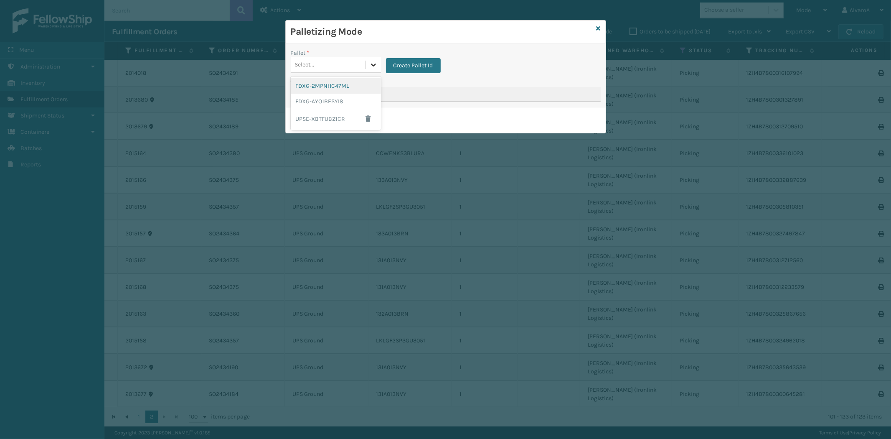
click at [373, 61] on icon at bounding box center [373, 65] width 8 height 8
click at [370, 116] on button "button" at bounding box center [368, 118] width 15 height 13
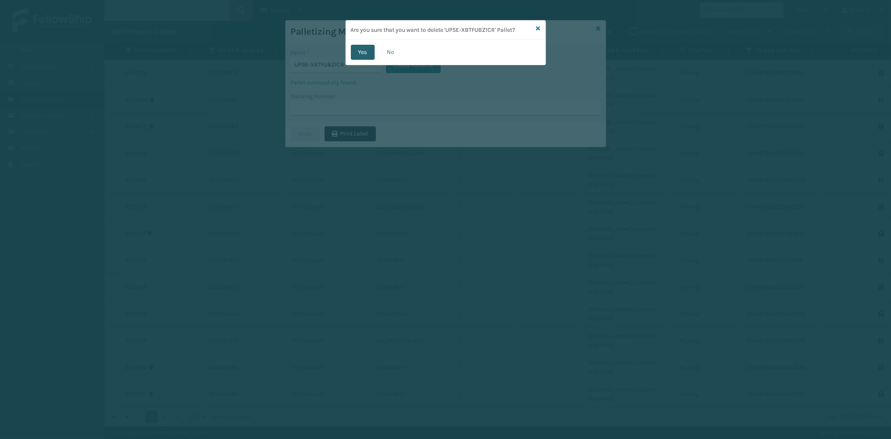
click at [367, 49] on button "Yes" at bounding box center [363, 52] width 24 height 15
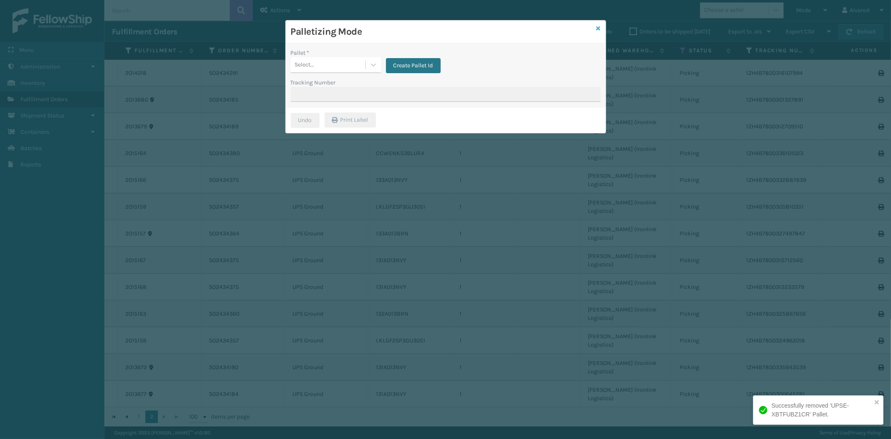
click at [598, 28] on icon at bounding box center [598, 28] width 4 height 6
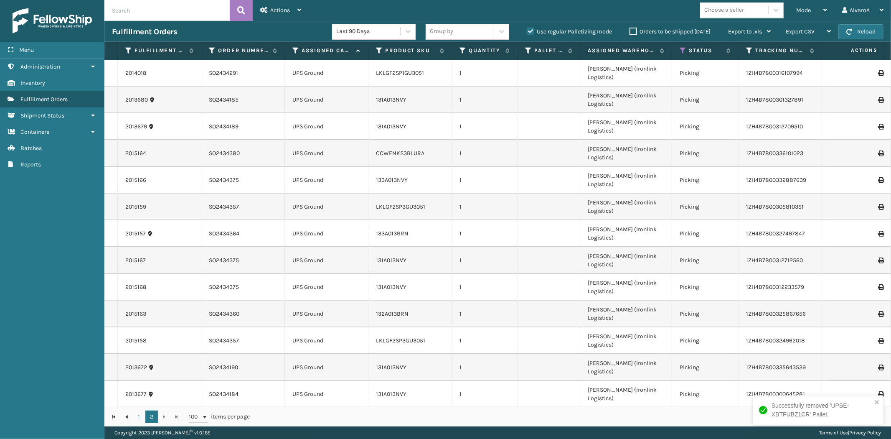
click at [531, 30] on label "Use regular Palletizing mode" at bounding box center [569, 31] width 85 height 7
click at [527, 30] on input "Use regular Palletizing mode" at bounding box center [527, 29] width 0 height 5
checkbox input "false"
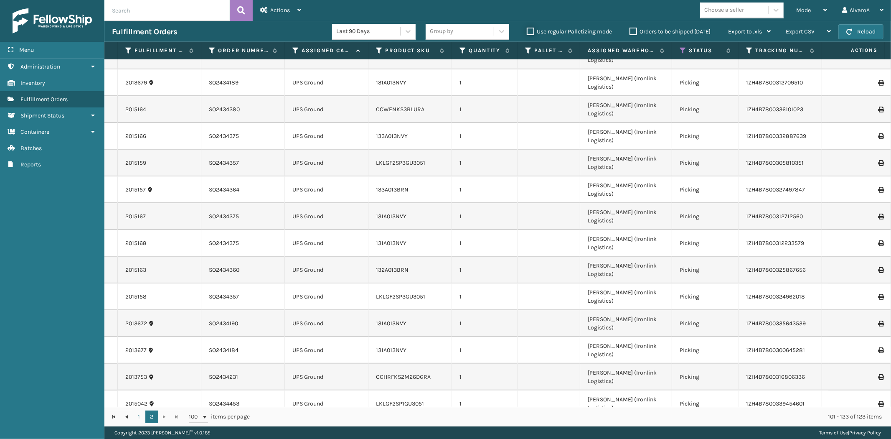
scroll to position [82, 0]
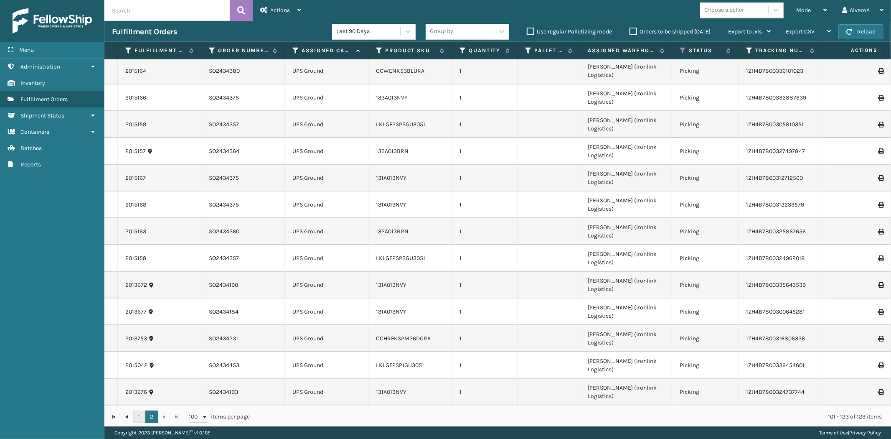
click at [134, 419] on link "1" at bounding box center [139, 416] width 13 height 13
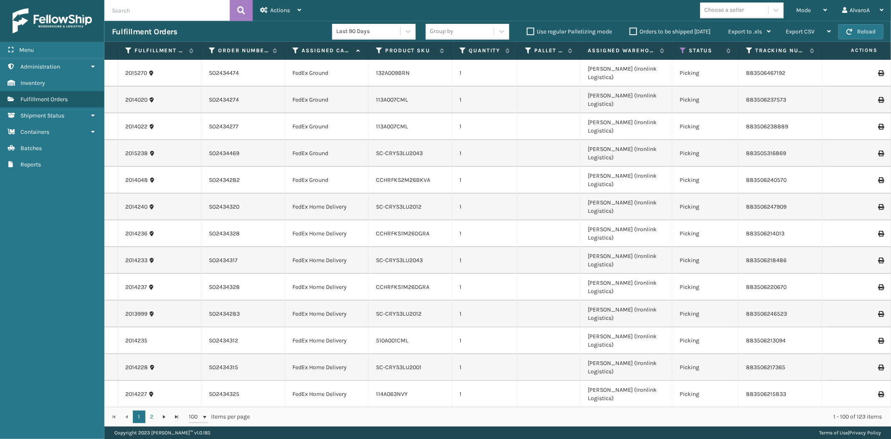
click at [630, 31] on label "Orders to be shipped [DATE]" at bounding box center [669, 31] width 81 height 7
click at [630, 31] on input "Orders to be shipped [DATE]" at bounding box center [629, 29] width 0 height 5
click at [630, 31] on label "Orders to be shipped [DATE]" at bounding box center [669, 31] width 81 height 7
click at [630, 31] on input "Orders to be shipped [DATE]" at bounding box center [629, 29] width 0 height 5
